Goal: Complete application form

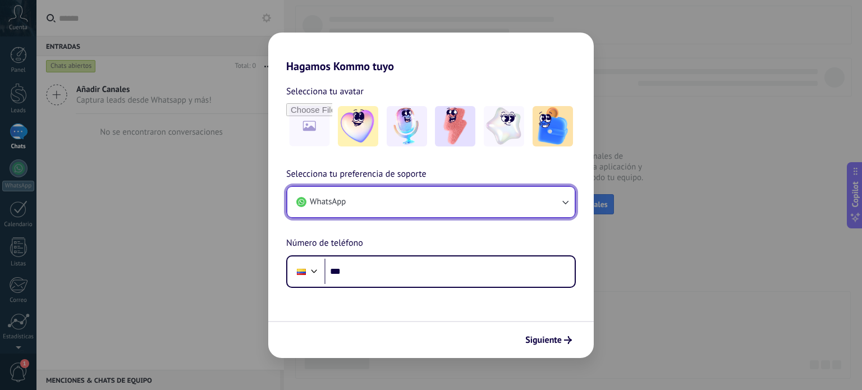
click at [563, 206] on icon "button" at bounding box center [565, 202] width 11 height 11
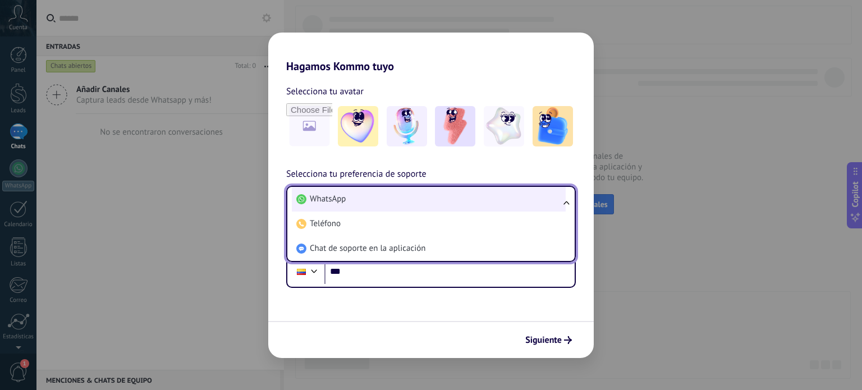
click at [474, 200] on li "WhatsApp" at bounding box center [429, 199] width 274 height 25
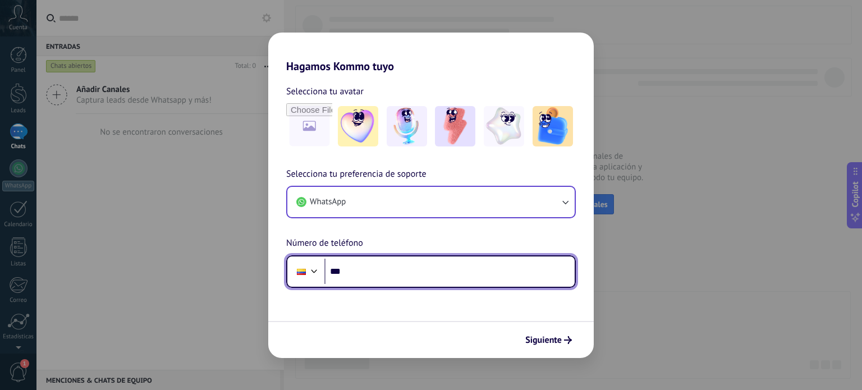
click at [407, 277] on input "***" at bounding box center [450, 272] width 250 height 26
type input "**********"
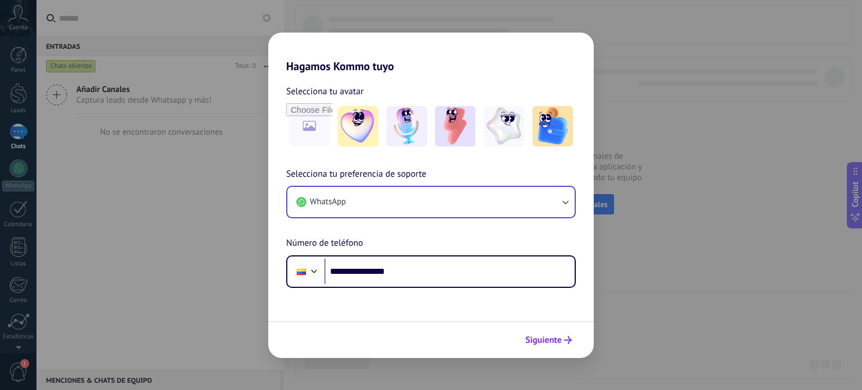
click at [568, 339] on icon "submit" at bounding box center [568, 340] width 8 height 8
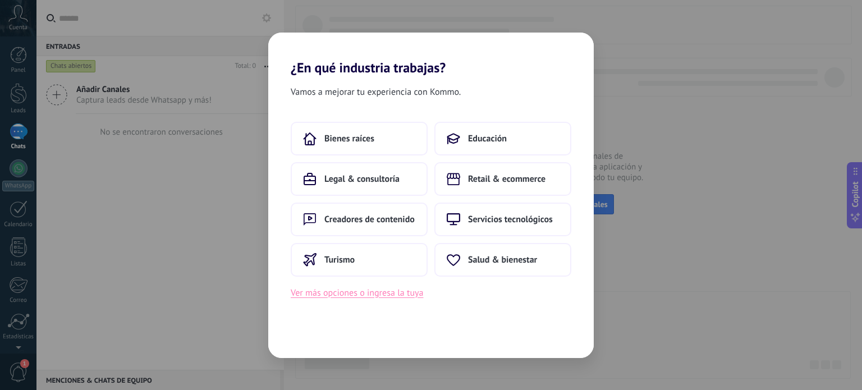
click at [389, 290] on button "Ver más opciones o ingresa la tuya" at bounding box center [357, 293] width 133 height 15
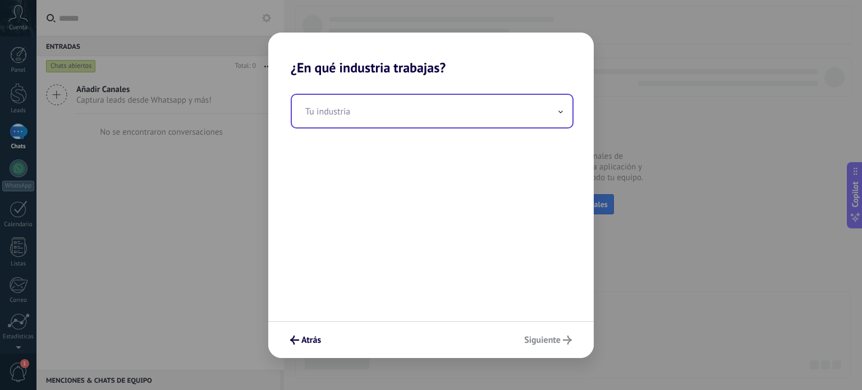
click at [526, 103] on input "text" at bounding box center [432, 111] width 281 height 33
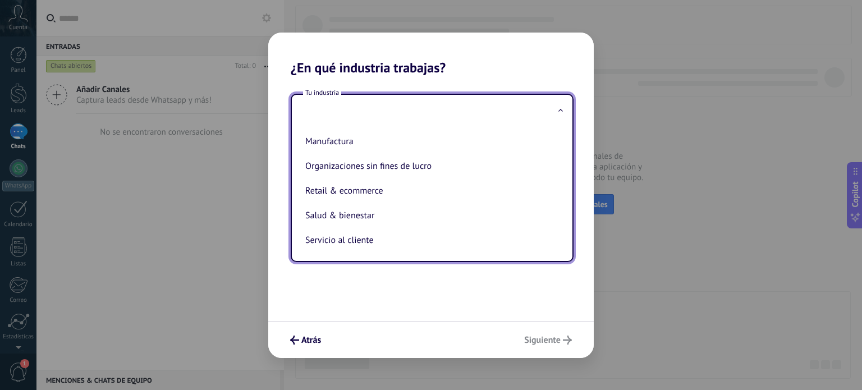
scroll to position [180, 0]
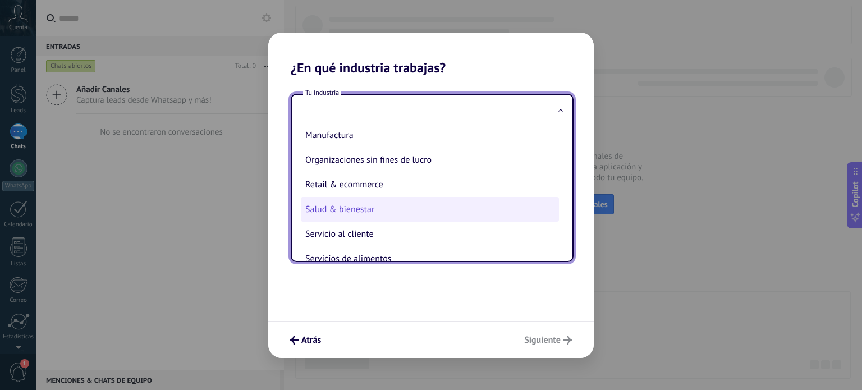
click at [340, 214] on li "Salud & bienestar" at bounding box center [430, 209] width 258 height 25
type input "**********"
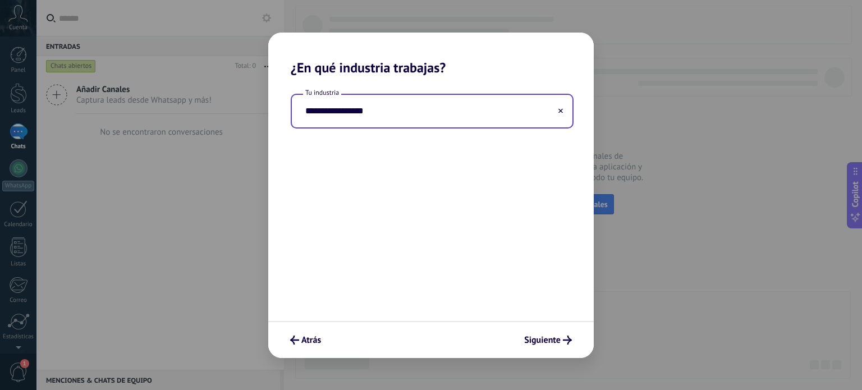
click at [559, 112] on icon at bounding box center [561, 110] width 4 height 4
click at [532, 115] on input "text" at bounding box center [432, 111] width 281 height 33
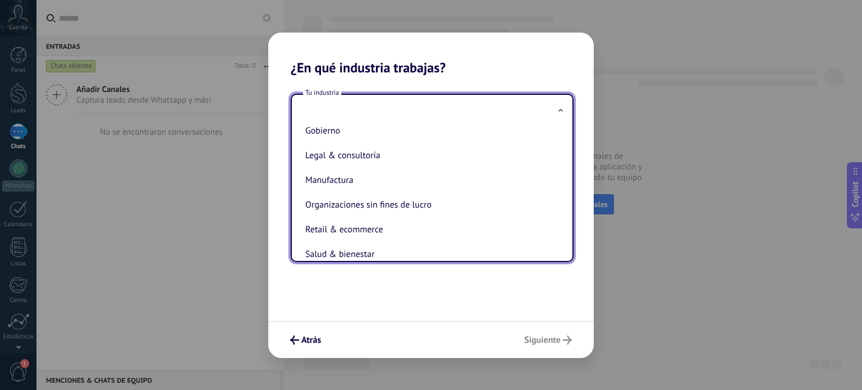
scroll to position [168, 0]
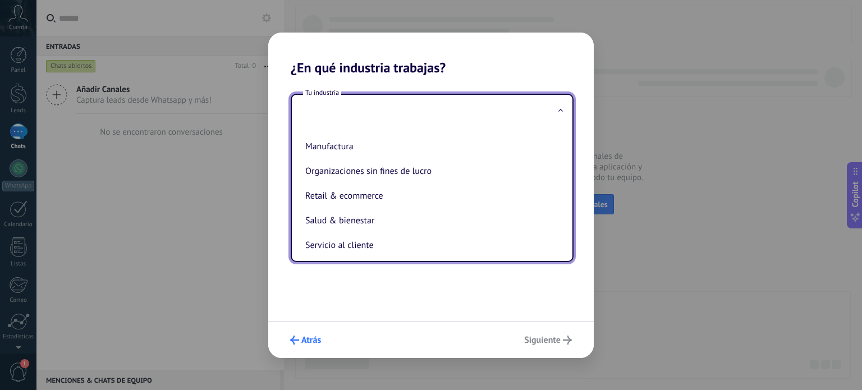
click at [312, 339] on span "Atrás" at bounding box center [312, 340] width 20 height 8
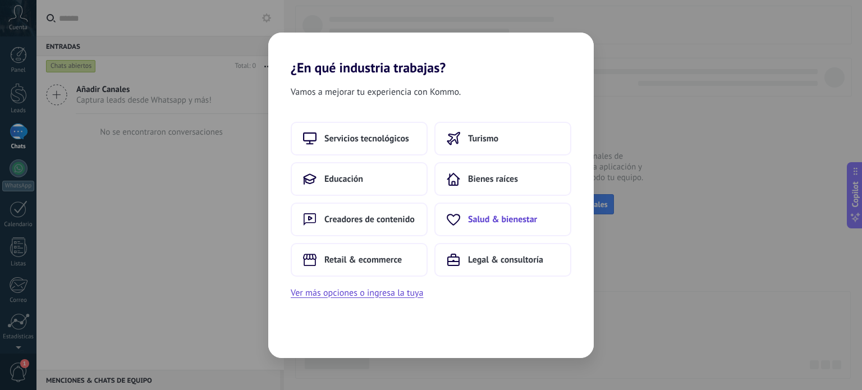
click at [514, 220] on span "Salud & bienestar" at bounding box center [502, 219] width 69 height 11
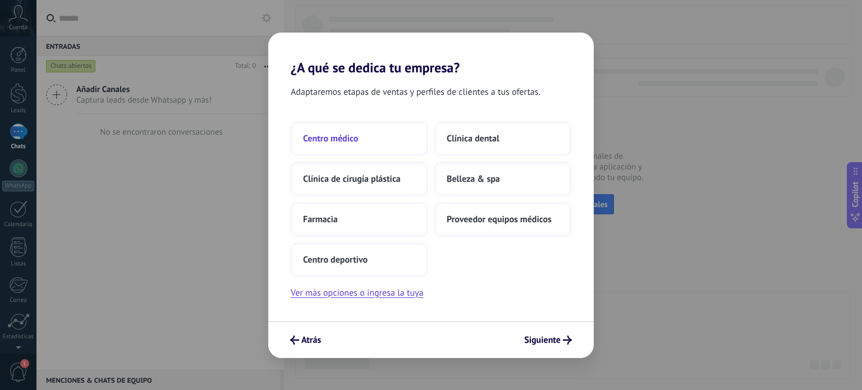
click at [342, 139] on span "Centro médico" at bounding box center [330, 138] width 55 height 11
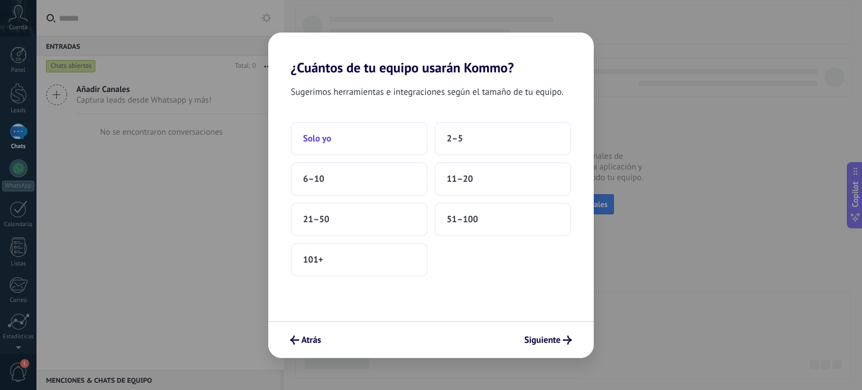
click at [345, 136] on button "Solo yo" at bounding box center [359, 139] width 137 height 34
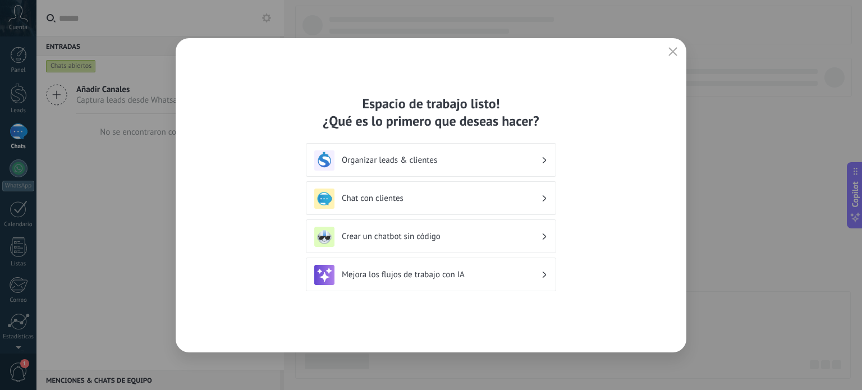
click at [544, 197] on icon at bounding box center [545, 198] width 4 height 7
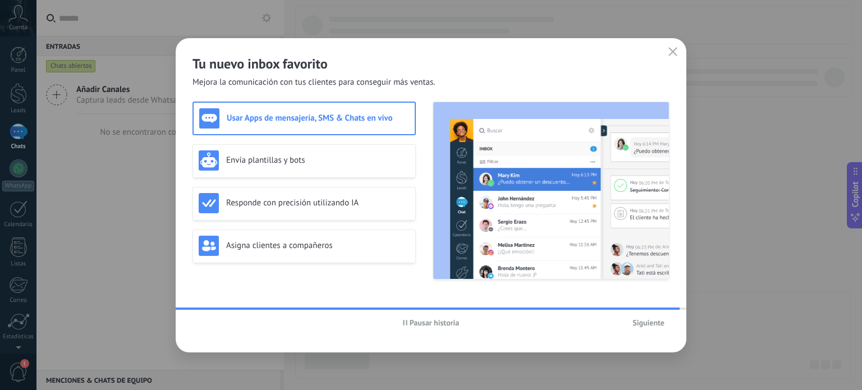
click at [423, 323] on span "Pausar historia" at bounding box center [435, 323] width 50 height 8
click at [270, 194] on div "Responde con precisión utilizando IA" at bounding box center [304, 203] width 211 height 20
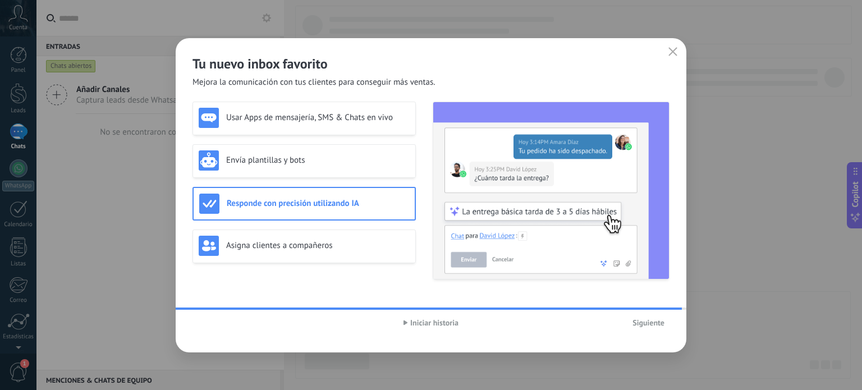
click at [664, 314] on div "Siguiente" at bounding box center [590, 322] width 159 height 17
click at [663, 326] on span "Siguiente" at bounding box center [649, 323] width 32 height 8
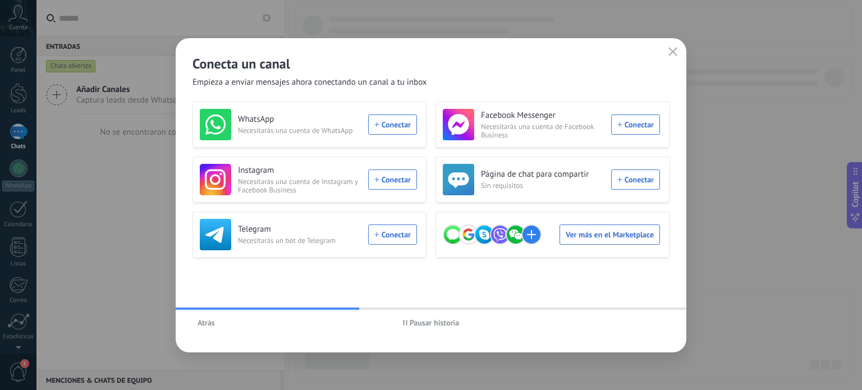
click at [428, 322] on span "Pausar historia" at bounding box center [435, 323] width 50 height 8
